Goal: Information Seeking & Learning: Learn about a topic

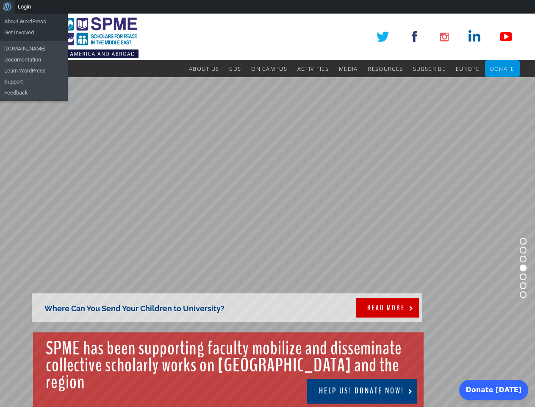
click at [267, 210] on rs-slide "Where Can You Send Your Children to University? SPME has been supporting facult…" at bounding box center [267, 267] width 535 height 381
click at [267, 7] on div "About WordPress About WordPress Get Involved [DOMAIN_NAME] Documentation Learn …" at bounding box center [267, 7] width 535 height 14
